Goal: Check status: Check status

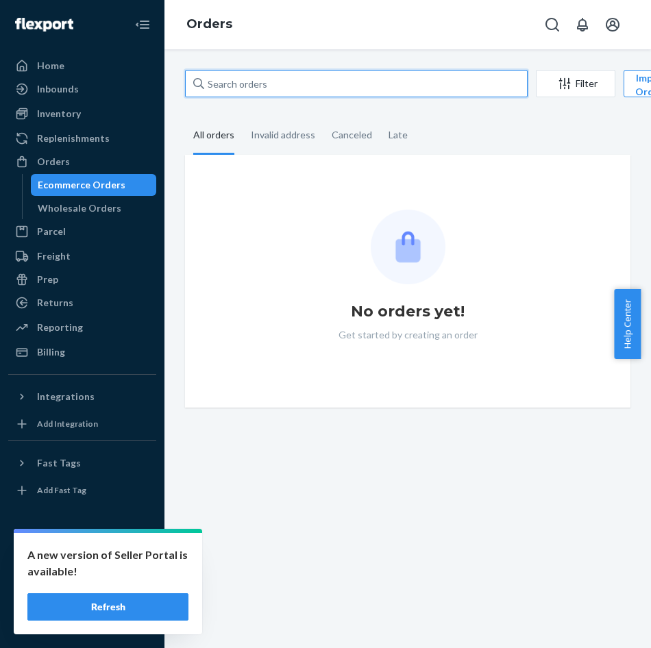
click at [325, 87] on input "text" at bounding box center [356, 83] width 343 height 27
paste input "253680398"
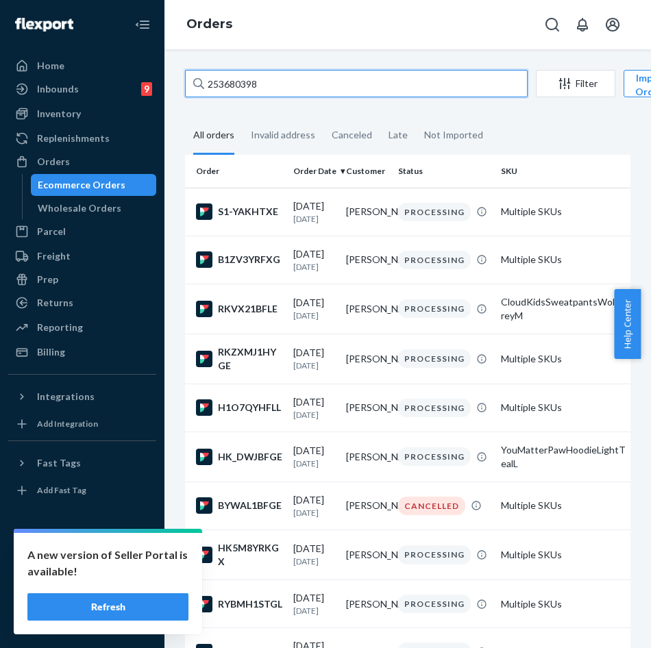
type input "253680398"
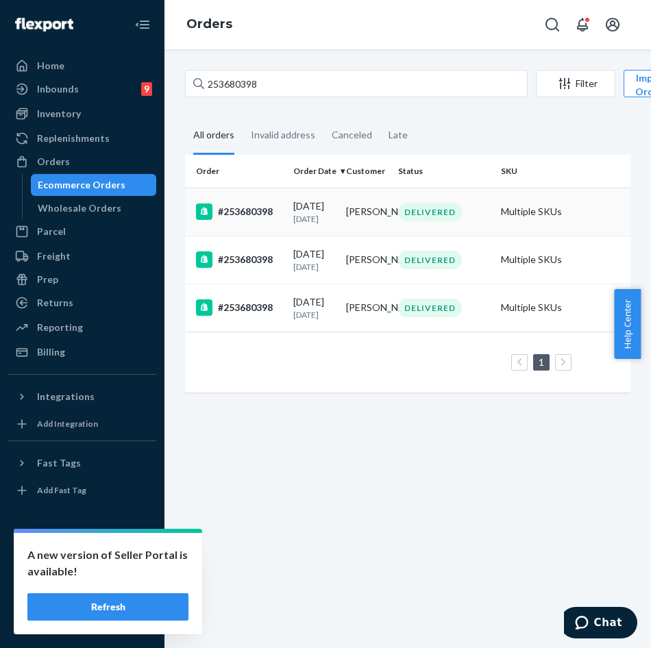
click at [458, 236] on td "DELIVERED" at bounding box center [444, 212] width 103 height 48
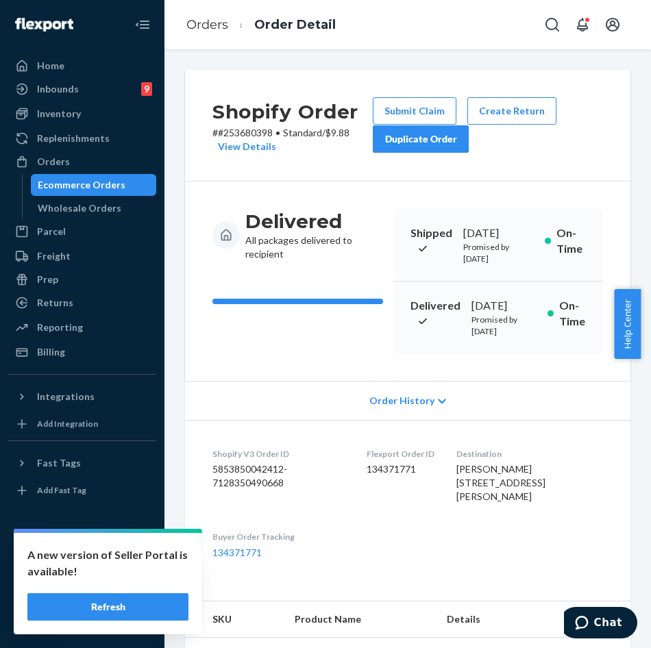
click at [581, 27] on icon "Open notifications" at bounding box center [582, 25] width 11 height 14
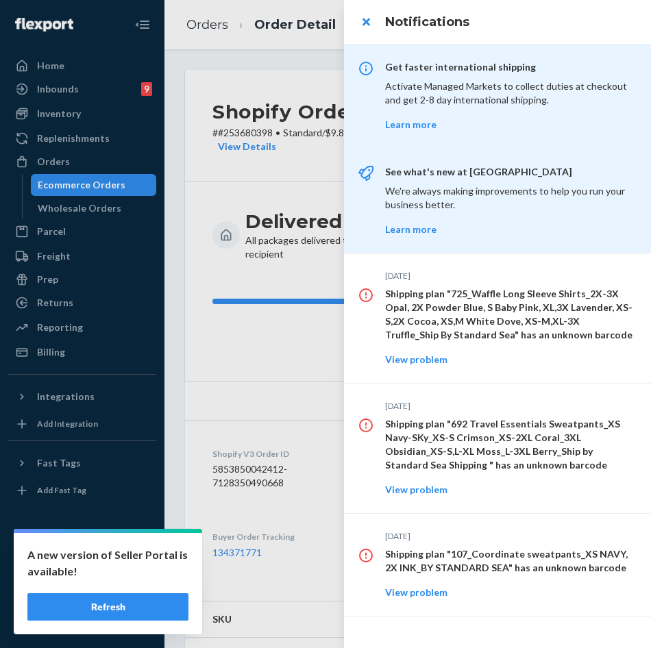
click at [298, 53] on div at bounding box center [325, 324] width 651 height 648
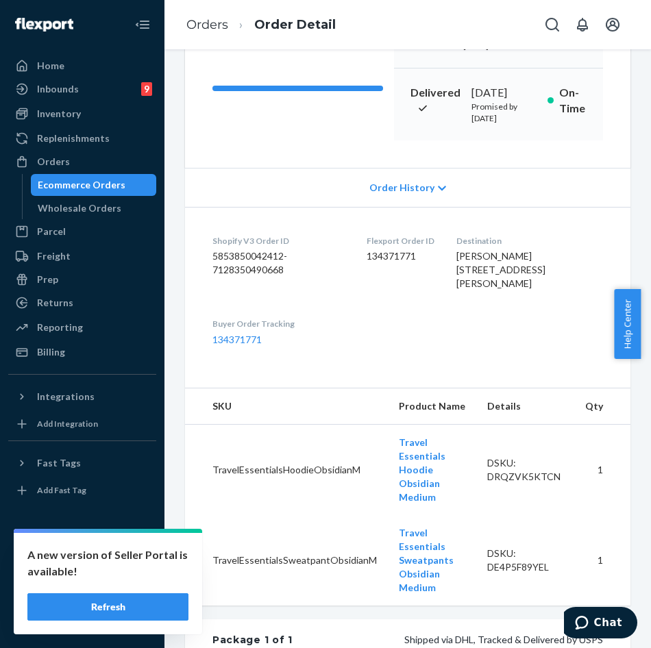
scroll to position [12, 0]
